Goal: Check status: Check status

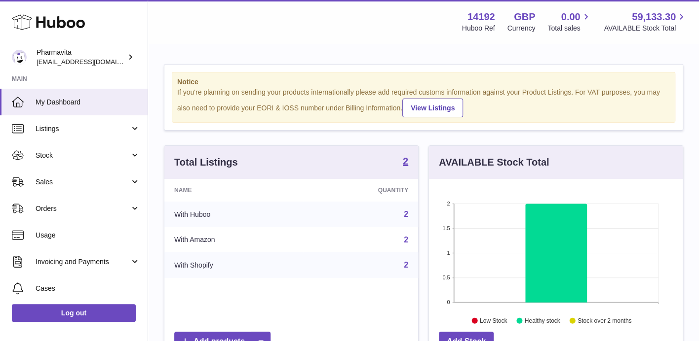
scroll to position [153, 253]
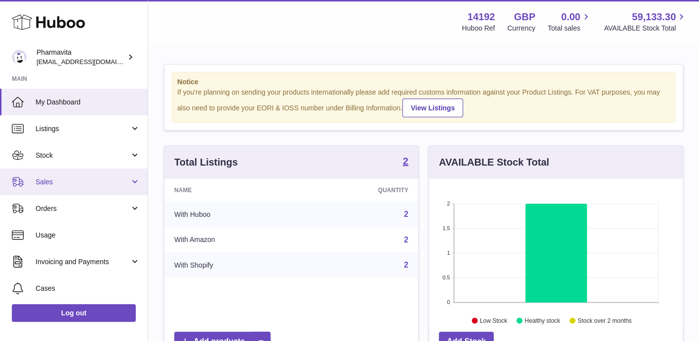
click at [62, 187] on link "Sales" at bounding box center [74, 182] width 148 height 27
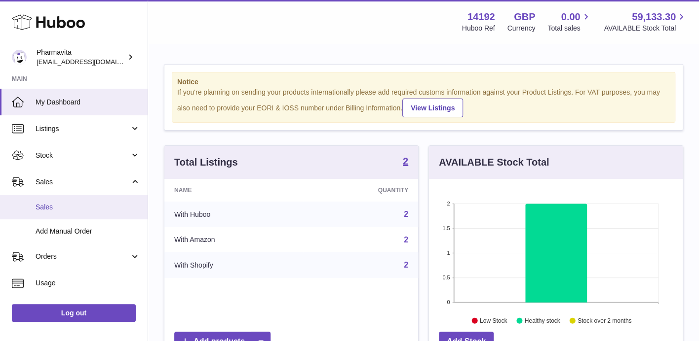
click at [70, 213] on link "Sales" at bounding box center [74, 207] width 148 height 24
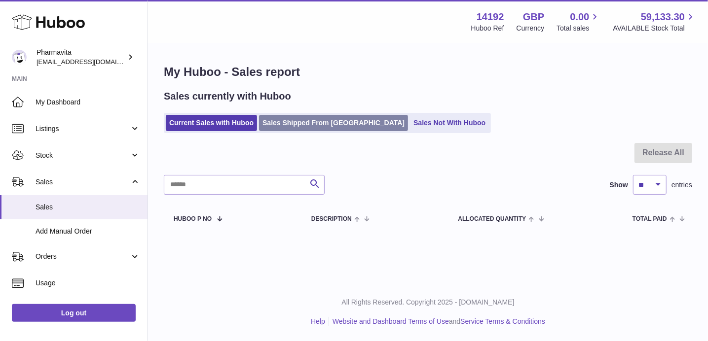
click at [319, 128] on link "Sales Shipped From [GEOGRAPHIC_DATA]" at bounding box center [333, 123] width 149 height 16
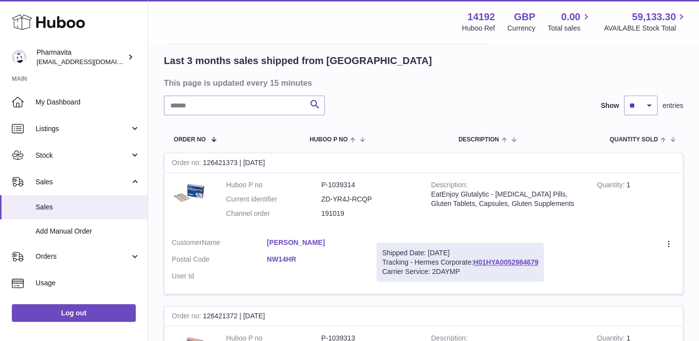
scroll to position [197, 0]
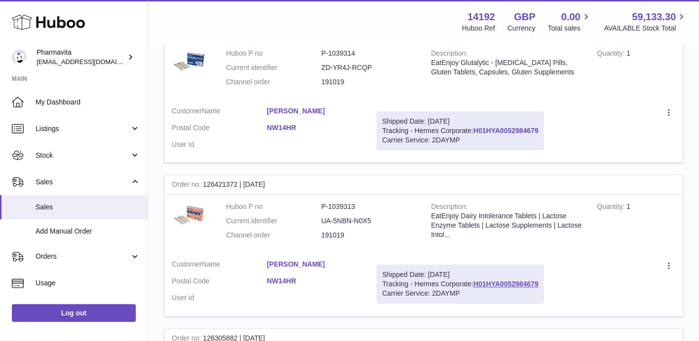
click at [504, 131] on link "H01HYA0052984679" at bounding box center [505, 131] width 65 height 8
